Goal: Transaction & Acquisition: Purchase product/service

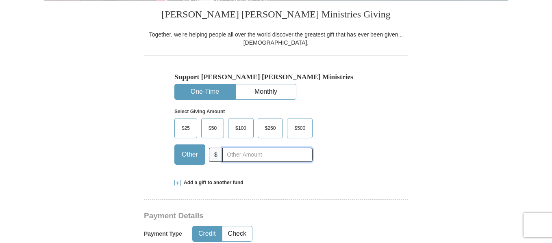
click at [230, 155] on input "text" at bounding box center [267, 155] width 90 height 14
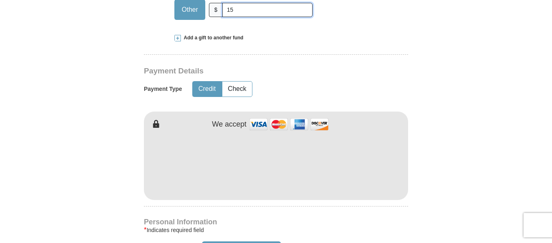
scroll to position [366, 0]
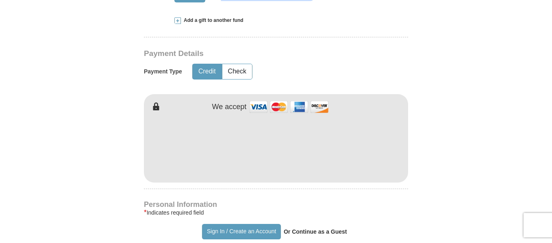
type input "15"
click at [300, 232] on strong "Or Continue as a Guest" at bounding box center [315, 232] width 63 height 7
click at [312, 232] on strong "Or Continue as a Guest" at bounding box center [315, 232] width 63 height 7
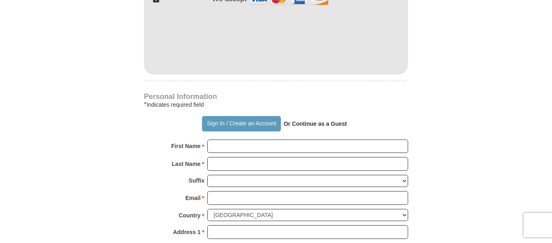
scroll to position [488, 0]
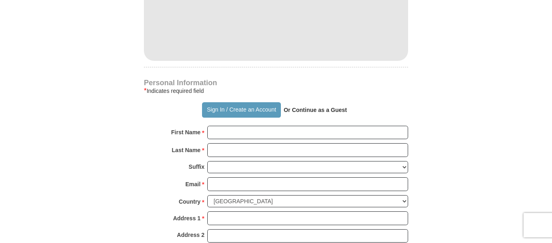
click at [320, 111] on strong "Or Continue as a Guest" at bounding box center [315, 110] width 63 height 7
drag, startPoint x: 291, startPoint y: 110, endPoint x: 363, endPoint y: 116, distance: 72.1
click at [363, 116] on div "Sign In / Create an Account Or Continue as a Guest" at bounding box center [276, 109] width 264 height 15
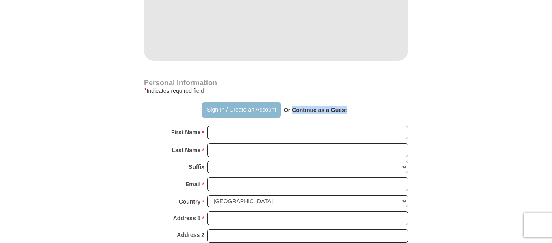
click at [258, 111] on button "Sign In / Create an Account" at bounding box center [241, 109] width 78 height 15
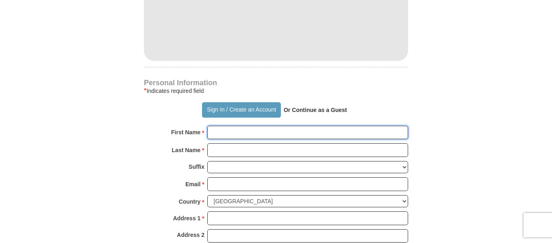
click at [218, 133] on input "First Name *" at bounding box center [307, 133] width 201 height 14
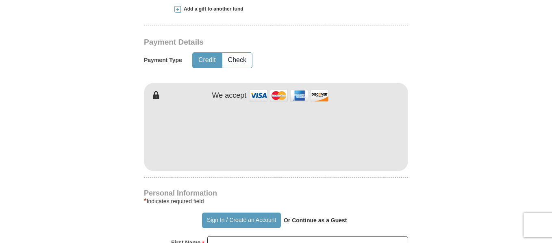
scroll to position [406, 0]
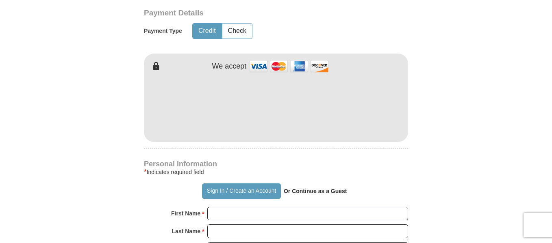
click at [308, 191] on strong "Or Continue as a Guest" at bounding box center [315, 191] width 63 height 7
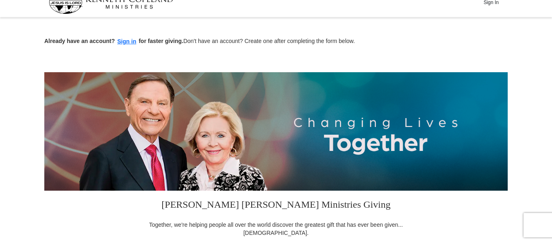
scroll to position [0, 0]
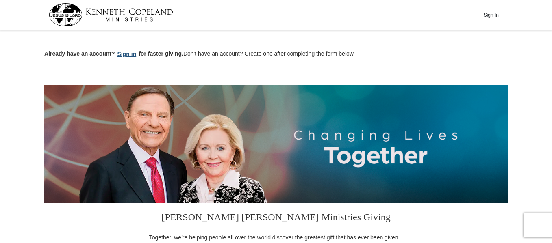
click at [123, 56] on button "Sign in" at bounding box center [127, 54] width 24 height 9
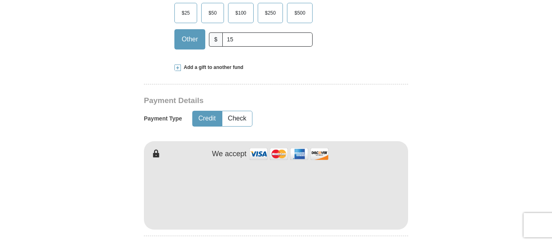
scroll to position [325, 0]
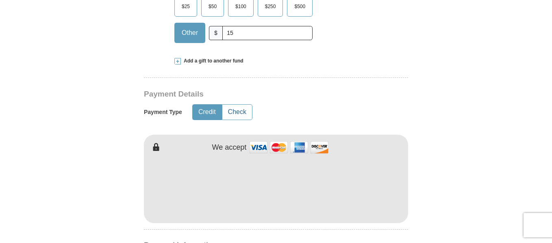
click at [241, 111] on button "Check" at bounding box center [237, 112] width 30 height 15
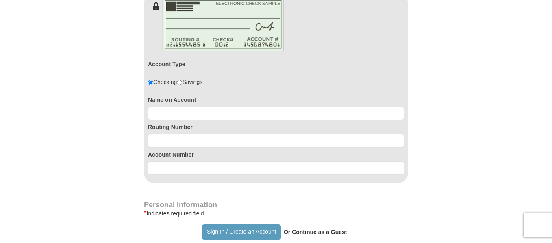
scroll to position [488, 0]
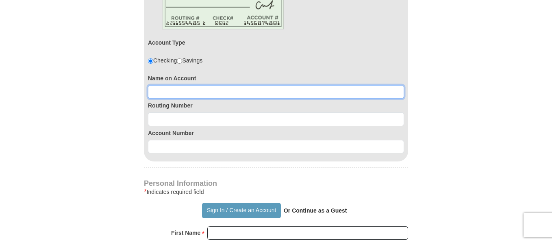
click at [169, 93] on input at bounding box center [276, 92] width 256 height 14
type input "Roberta J Absher"
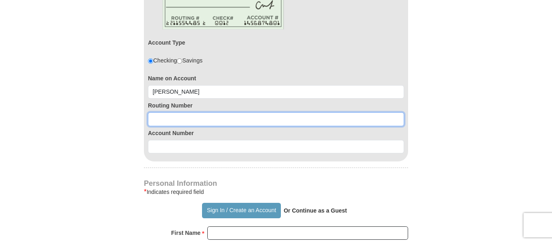
click at [177, 118] on input at bounding box center [276, 120] width 256 height 14
type input "324173626"
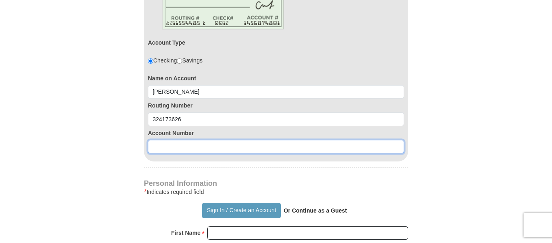
click at [160, 143] on input at bounding box center [276, 147] width 256 height 14
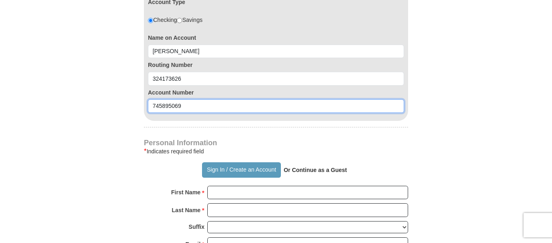
type input "745895069"
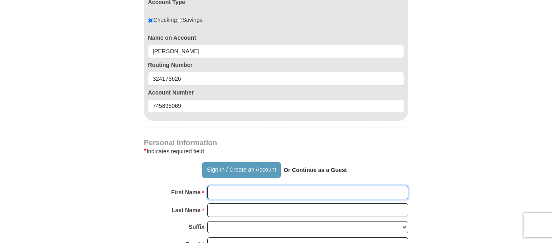
click at [217, 193] on input "First Name *" at bounding box center [307, 193] width 201 height 14
type input "Roberta"
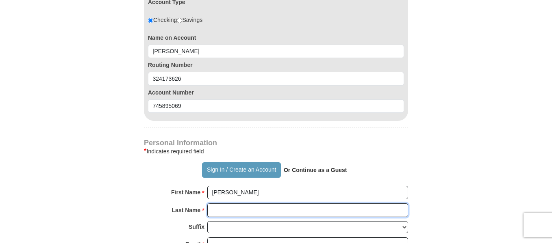
type input "Absher"
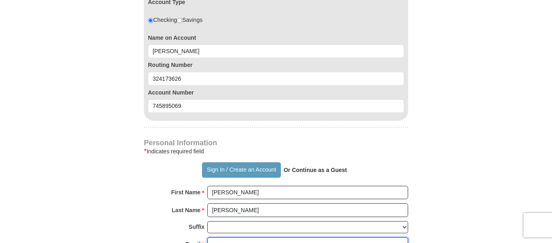
type input "bobbieabsher@yahoo.com"
type input "6225 Foothill Road"
type input "Star"
select select "ID"
type input "83669"
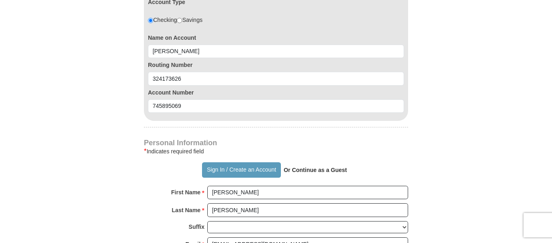
type input "7144545927"
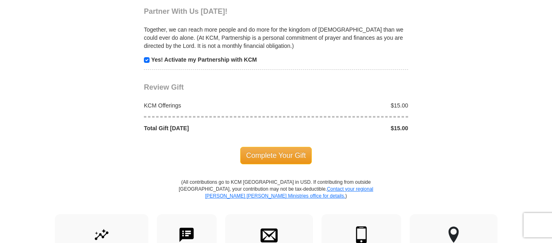
scroll to position [934, 0]
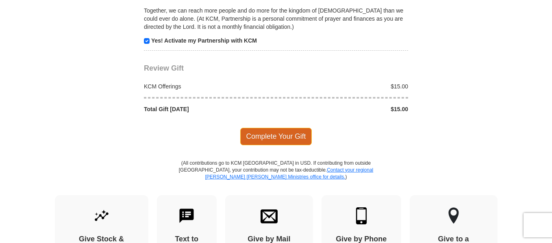
click at [273, 139] on span "Complete Your Gift" at bounding box center [276, 136] width 72 height 17
